Goal: Task Accomplishment & Management: Use online tool/utility

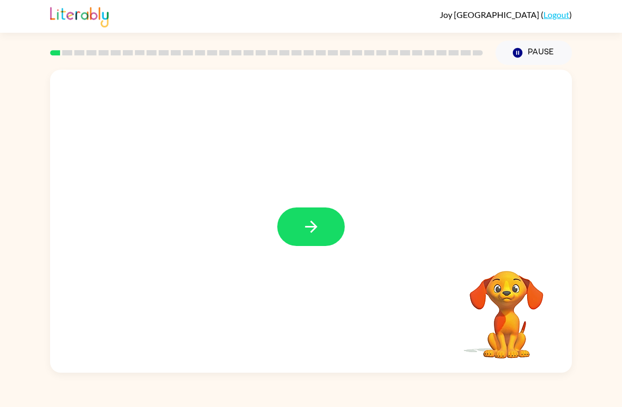
click at [315, 228] on icon "button" at bounding box center [311, 226] width 12 height 12
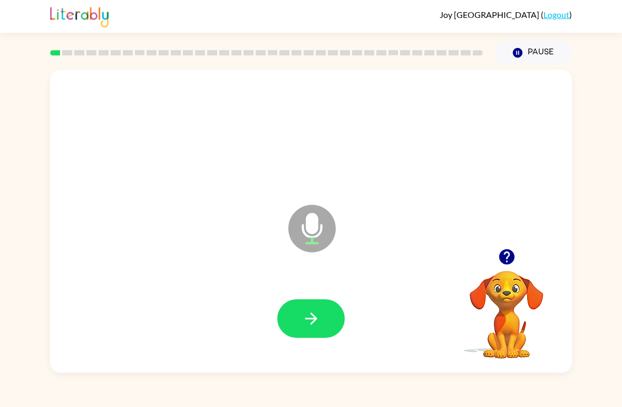
click at [300, 314] on button "button" at bounding box center [311, 318] width 68 height 38
click at [311, 226] on icon "Microphone The Microphone is here when it is your turn to talk" at bounding box center [365, 241] width 158 height 79
click at [329, 317] on button "button" at bounding box center [311, 318] width 68 height 38
click at [319, 310] on icon "button" at bounding box center [311, 318] width 18 height 18
click at [329, 324] on button "button" at bounding box center [311, 318] width 68 height 38
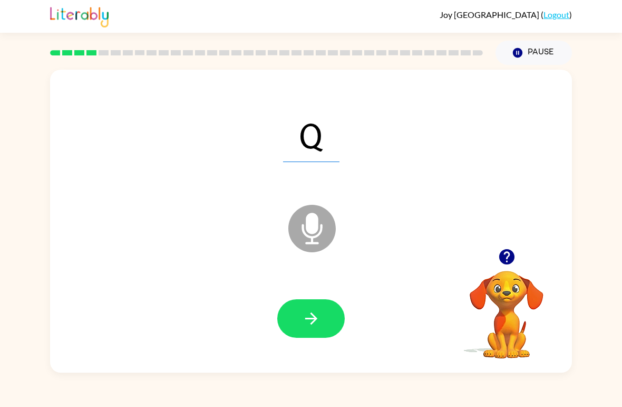
click at [302, 320] on icon "button" at bounding box center [311, 318] width 18 height 18
click at [321, 315] on button "button" at bounding box center [311, 318] width 68 height 38
click at [314, 311] on icon "button" at bounding box center [311, 318] width 18 height 18
click at [316, 326] on icon "button" at bounding box center [311, 318] width 18 height 18
click at [325, 326] on button "button" at bounding box center [311, 318] width 68 height 38
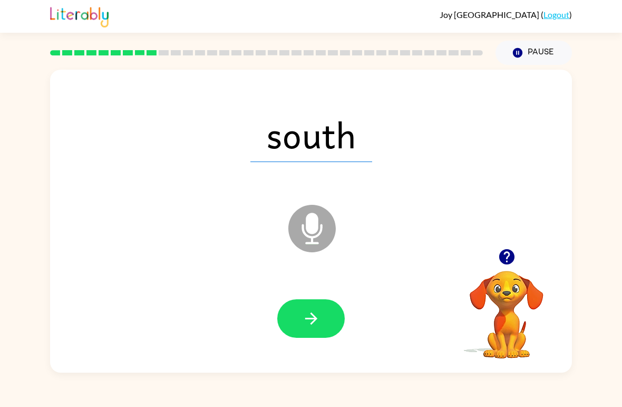
click at [327, 301] on button "button" at bounding box center [311, 318] width 68 height 38
click at [299, 325] on button "button" at bounding box center [311, 318] width 68 height 38
click at [324, 326] on button "button" at bounding box center [311, 318] width 68 height 38
click at [324, 317] on button "button" at bounding box center [311, 318] width 68 height 38
click at [316, 315] on icon "button" at bounding box center [311, 318] width 18 height 18
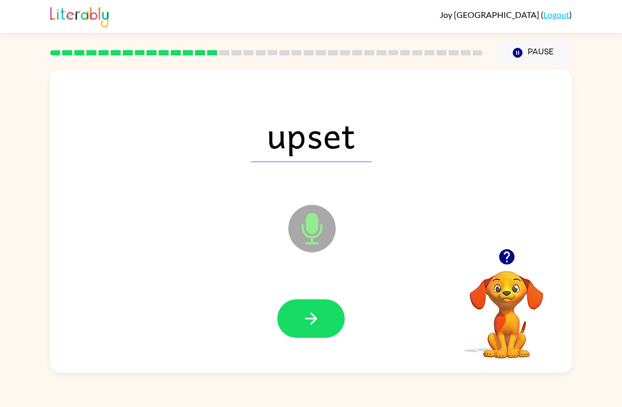
click at [322, 316] on button "button" at bounding box center [311, 318] width 68 height 38
click at [329, 313] on button "button" at bounding box center [311, 318] width 68 height 38
click at [315, 317] on icon "button" at bounding box center [311, 318] width 12 height 12
click at [327, 321] on button "button" at bounding box center [311, 318] width 68 height 38
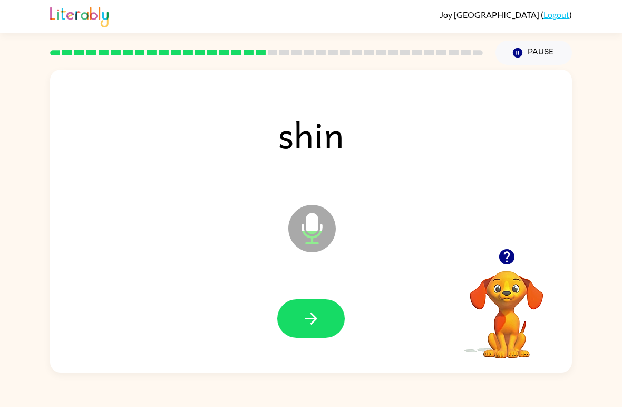
click at [321, 323] on button "button" at bounding box center [311, 318] width 68 height 38
click at [339, 307] on button "button" at bounding box center [311, 318] width 68 height 38
click at [330, 322] on button "button" at bounding box center [311, 318] width 68 height 38
click at [327, 326] on button "button" at bounding box center [311, 318] width 68 height 38
click at [325, 321] on button "button" at bounding box center [311, 318] width 68 height 38
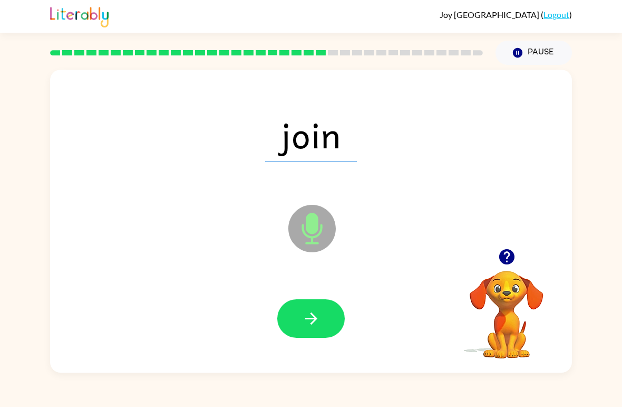
click at [331, 319] on button "button" at bounding box center [311, 318] width 68 height 38
click at [319, 307] on button "button" at bounding box center [311, 318] width 68 height 38
click at [316, 310] on icon "button" at bounding box center [311, 318] width 18 height 18
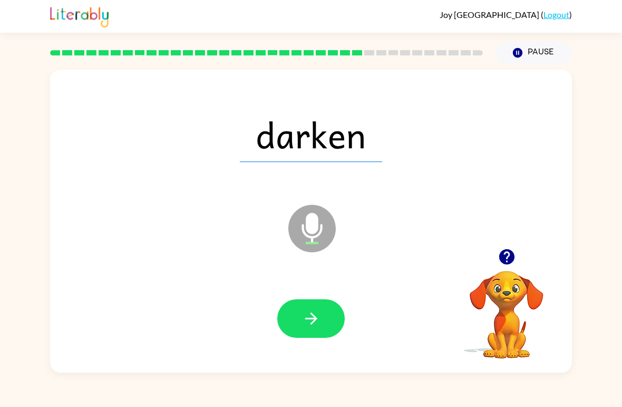
click at [325, 311] on button "button" at bounding box center [311, 318] width 68 height 38
click at [323, 321] on button "button" at bounding box center [311, 318] width 68 height 38
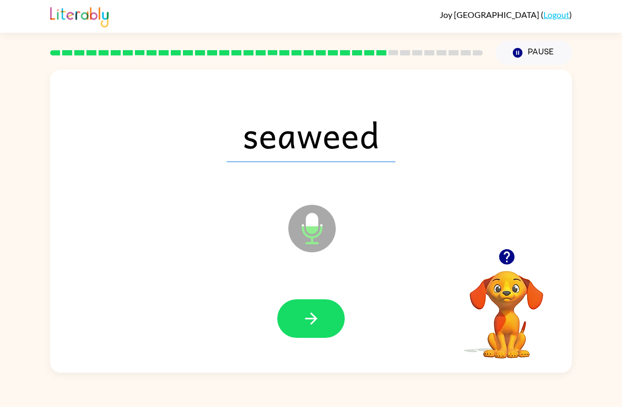
click at [324, 319] on button "button" at bounding box center [311, 318] width 68 height 38
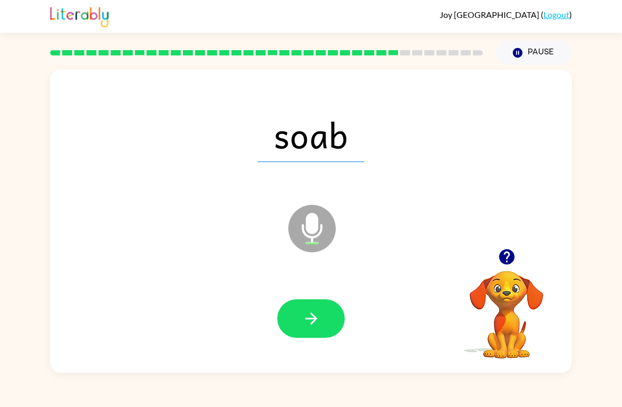
click at [315, 318] on icon "button" at bounding box center [311, 318] width 12 height 12
click at [329, 302] on button "button" at bounding box center [311, 318] width 68 height 38
click at [311, 318] on icon "button" at bounding box center [311, 318] width 18 height 18
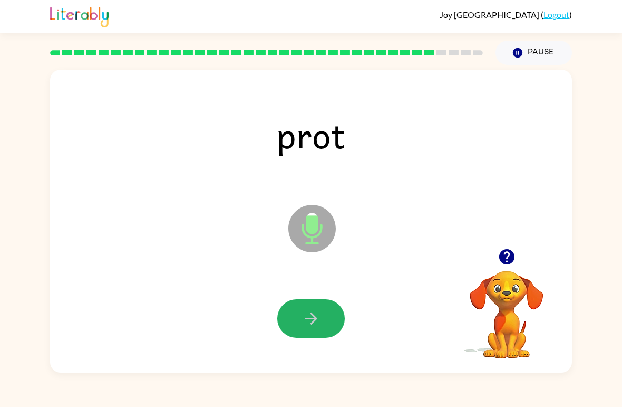
click at [307, 320] on icon "button" at bounding box center [311, 318] width 12 height 12
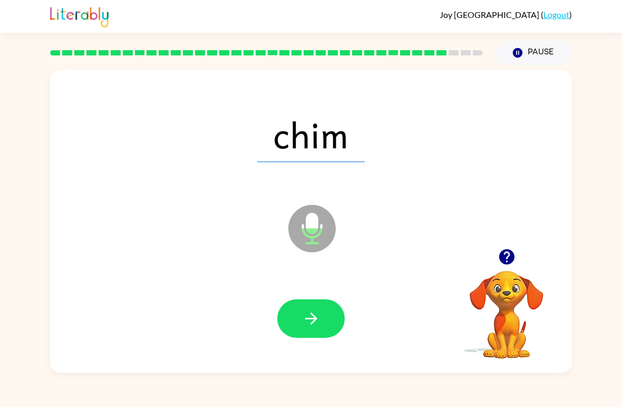
click at [324, 317] on button "button" at bounding box center [311, 318] width 68 height 38
click at [327, 306] on button "button" at bounding box center [311, 318] width 68 height 38
click at [326, 316] on button "button" at bounding box center [311, 318] width 68 height 38
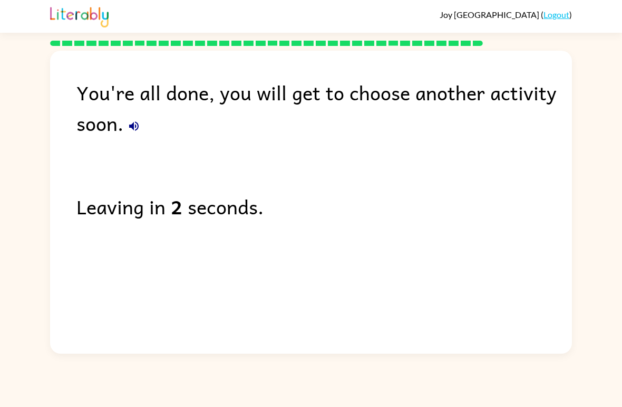
click at [131, 123] on icon "button" at bounding box center [134, 126] width 13 height 13
